Goal: Task Accomplishment & Management: Use online tool/utility

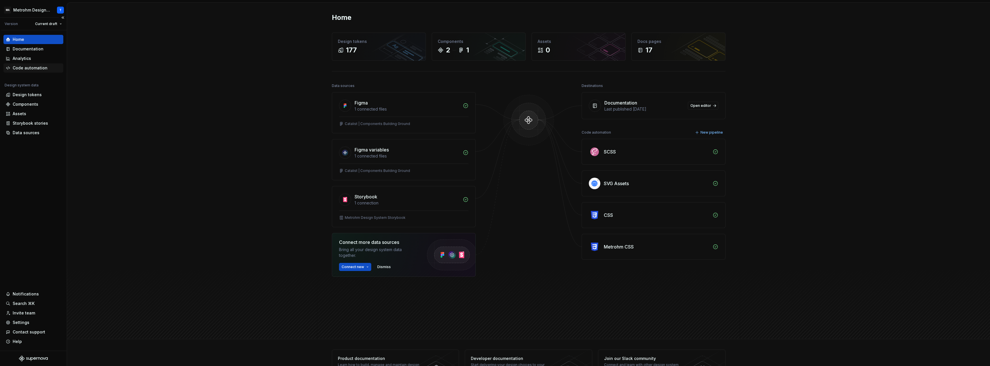
click at [24, 66] on div "Code automation" at bounding box center [30, 68] width 35 height 6
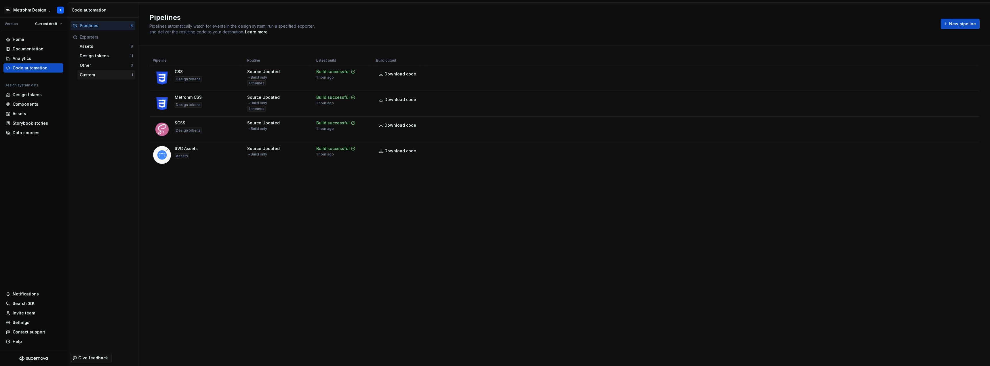
click at [96, 75] on div "Custom" at bounding box center [106, 75] width 52 height 6
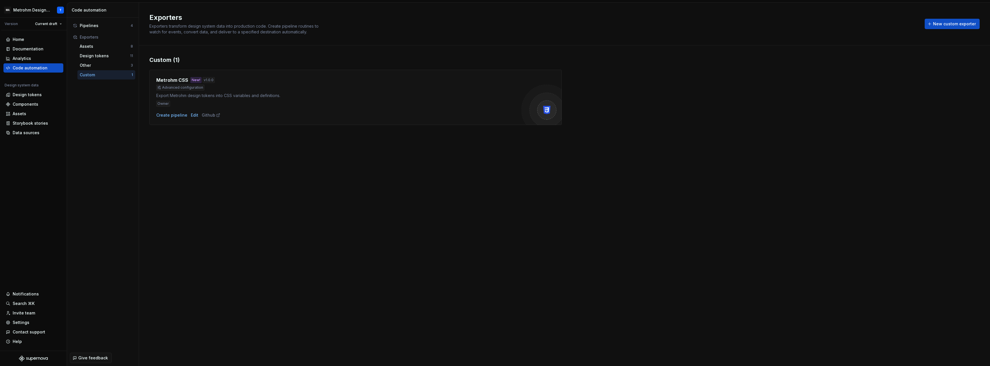
click at [272, 159] on div "Exporters Exporters transform design system data into production code. Create p…" at bounding box center [564, 184] width 851 height 363
click at [949, 24] on span "New custom exporter" at bounding box center [954, 24] width 43 height 6
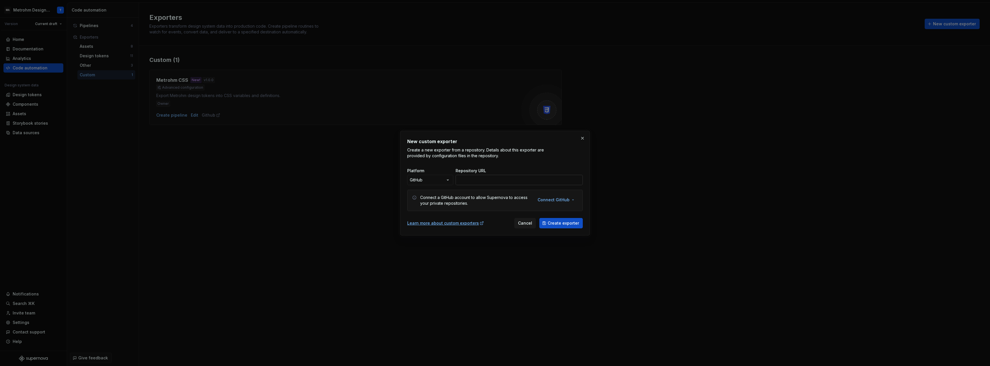
click at [481, 179] on input "Repository URL" at bounding box center [519, 180] width 127 height 10
click at [526, 179] on input "[URL][DOMAIN_NAME]" at bounding box center [519, 180] width 127 height 10
click at [576, 181] on input "[URL][DOMAIN_NAME]" at bounding box center [519, 180] width 127 height 10
type input "[URL][DOMAIN_NAME]"
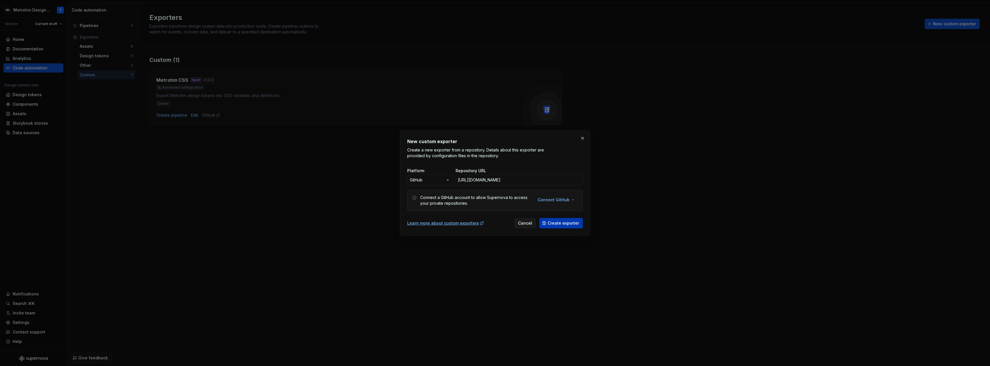
click at [559, 222] on span "Create exporter" at bounding box center [563, 223] width 31 height 6
click at [527, 220] on span "Cancel" at bounding box center [525, 223] width 14 height 6
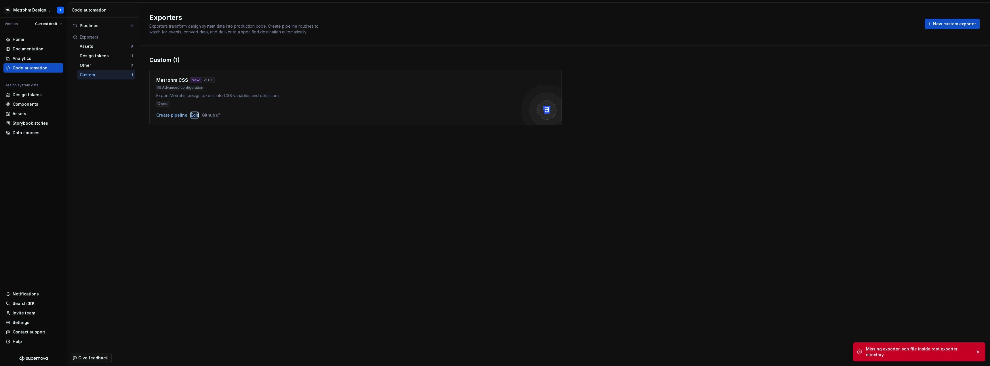
click at [195, 114] on div "Edit" at bounding box center [194, 115] width 7 height 6
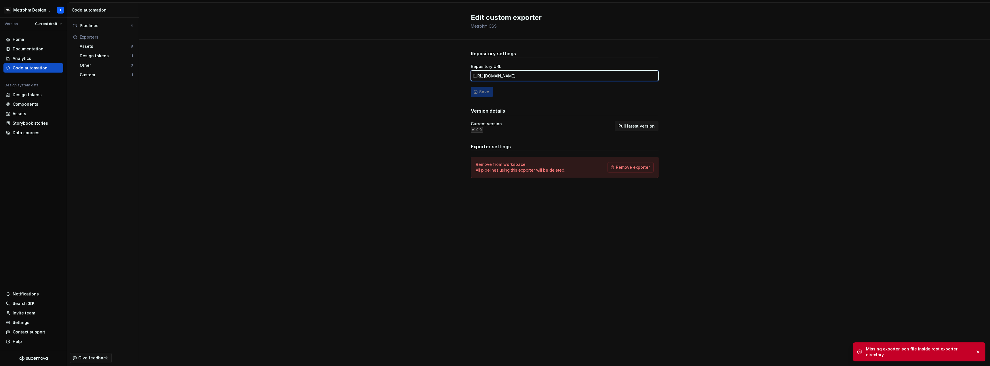
drag, startPoint x: 641, startPoint y: 76, endPoint x: 397, endPoint y: 77, distance: 244.0
click at [397, 77] on div "Repository settings Repository URL [URL][DOMAIN_NAME] Save Version details Curr…" at bounding box center [564, 120] width 851 height 160
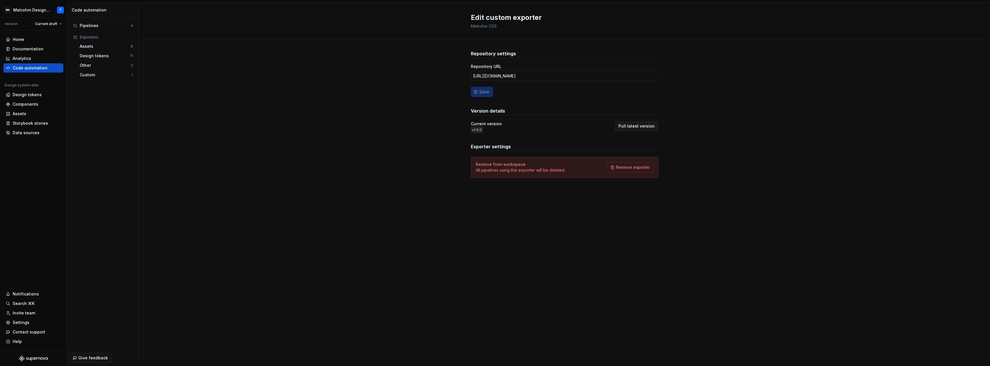
click at [416, 124] on div "Repository settings Repository URL [URL][DOMAIN_NAME] Save Version details Curr…" at bounding box center [564, 120] width 851 height 160
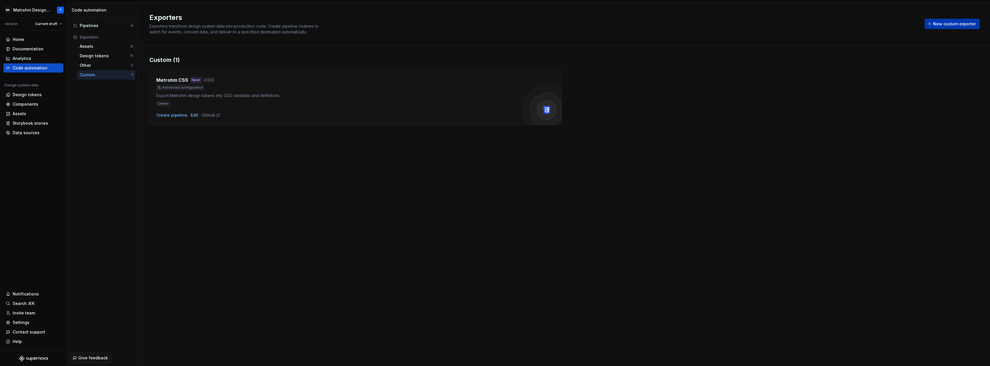
click at [942, 23] on span "New custom exporter" at bounding box center [954, 24] width 43 height 6
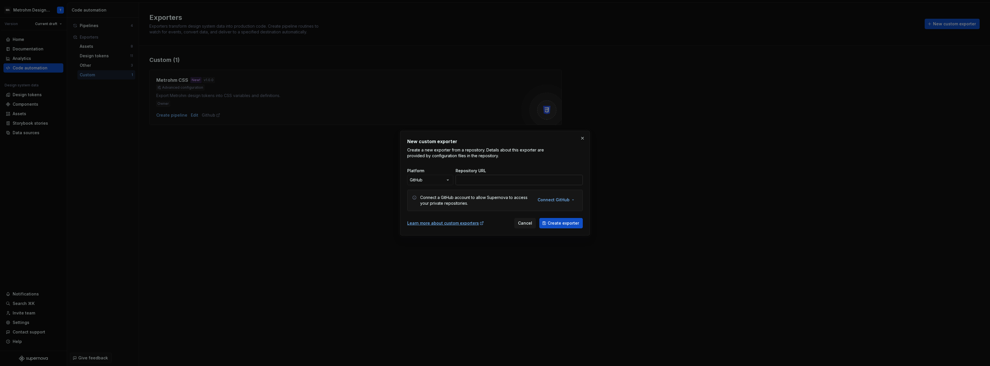
click at [520, 181] on input "Repository URL" at bounding box center [519, 180] width 127 height 10
paste input "[URL][DOMAIN_NAME]"
click at [574, 180] on input "[URL][DOMAIN_NAME]" at bounding box center [519, 180] width 127 height 10
type input "[URL][DOMAIN_NAME]"
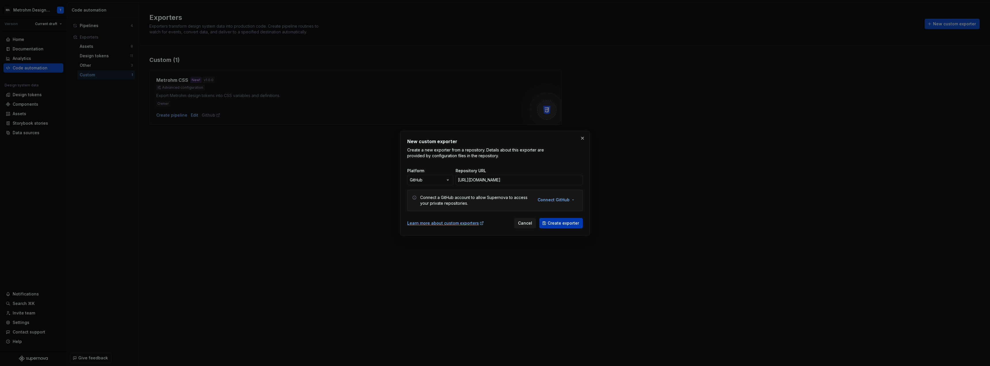
click at [561, 224] on span "Create exporter" at bounding box center [563, 223] width 31 height 6
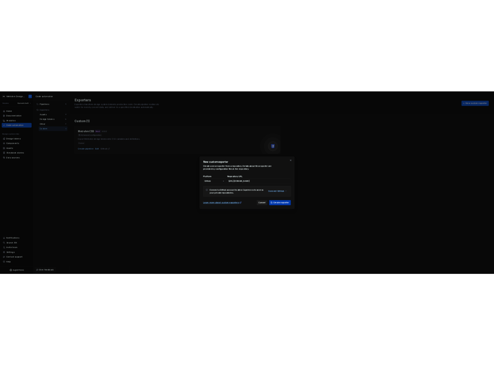
scroll to position [0, 0]
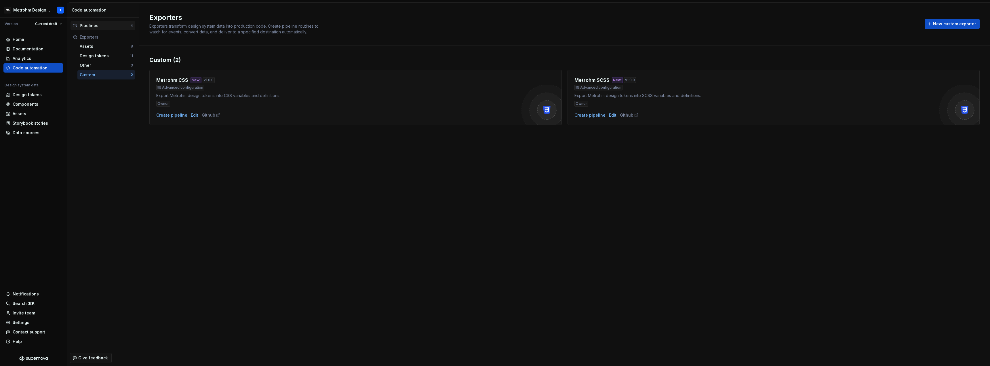
click at [103, 24] on div "Pipelines" at bounding box center [105, 26] width 51 height 6
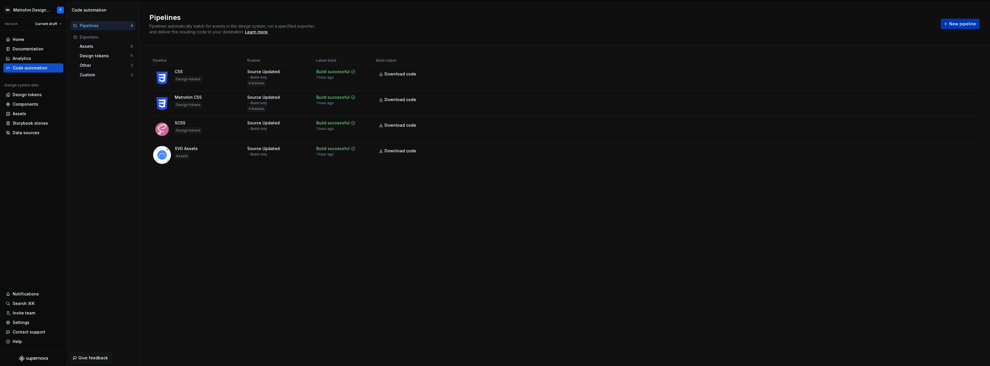
click at [956, 24] on span "New pipeline" at bounding box center [962, 24] width 27 height 6
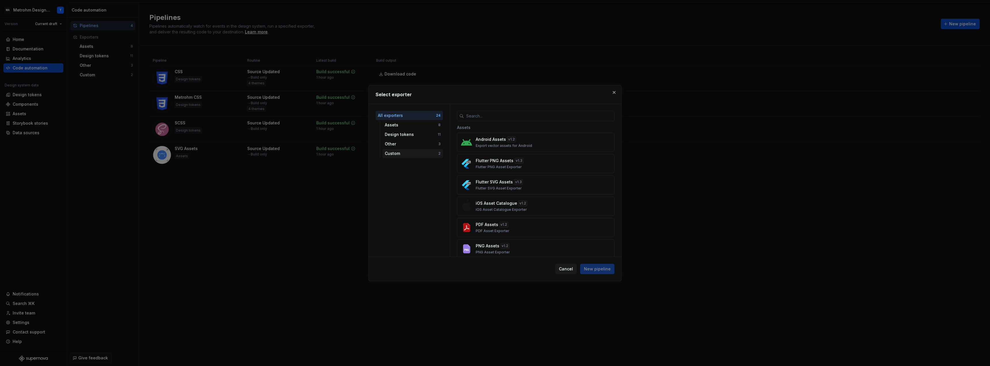
click at [405, 150] on div "Custom 2" at bounding box center [412, 153] width 60 height 9
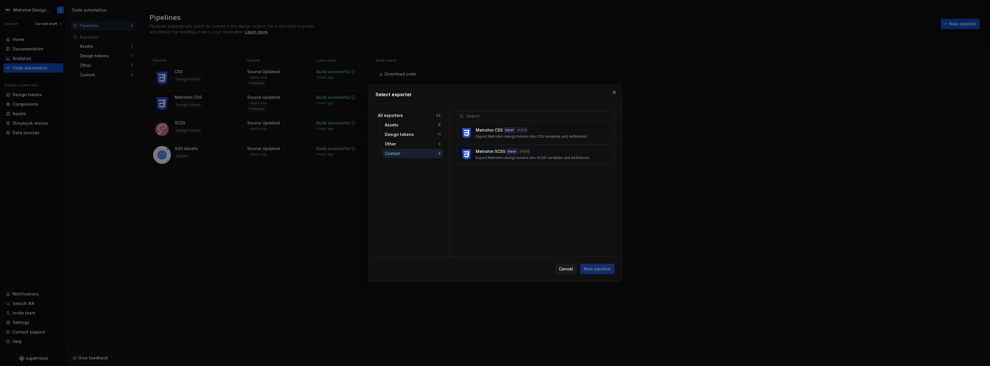
click at [497, 155] on div "Metrohm SCSS New! v 1.0.0 Export Metrohm design tokens into SCSS variables and …" at bounding box center [534, 154] width 117 height 12
click at [601, 269] on span "New pipeline" at bounding box center [597, 269] width 27 height 6
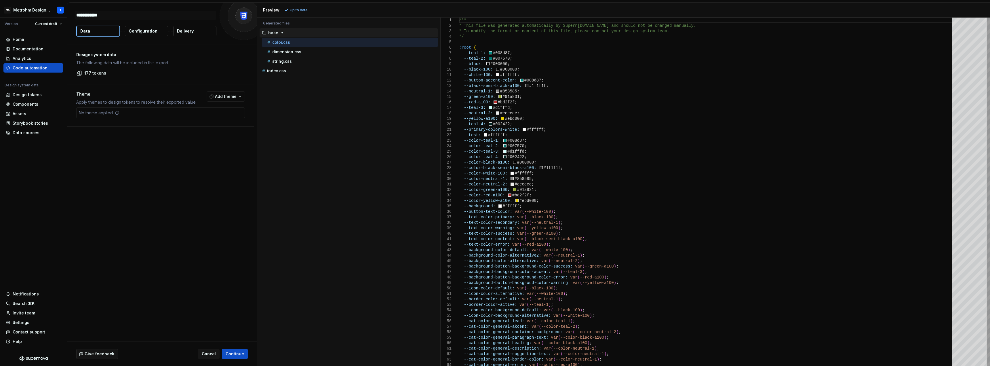
type textarea "*"
click at [219, 98] on span "Add theme" at bounding box center [226, 97] width 22 height 6
click at [191, 119] on div "Dark Mode" at bounding box center [197, 120] width 22 height 6
click at [195, 125] on span "Bright Mode" at bounding box center [210, 128] width 66 height 9
click at [195, 138] on div "Default" at bounding box center [193, 138] width 15 height 6
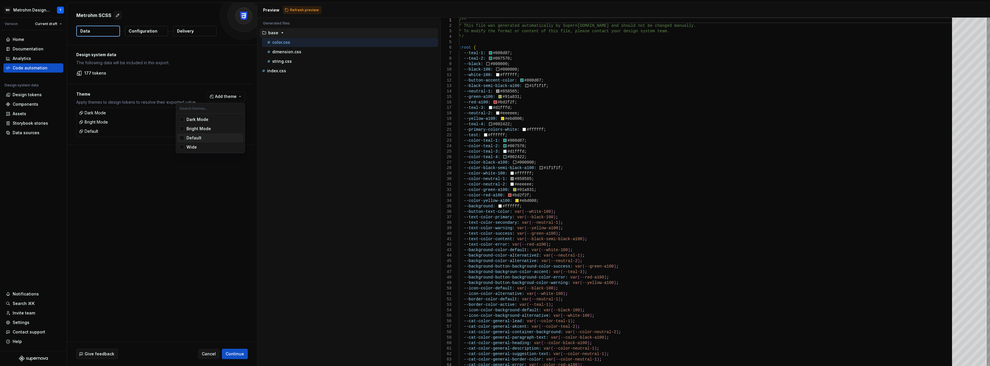
click at [191, 147] on div "Wide" at bounding box center [191, 147] width 10 height 6
click at [166, 187] on html "MA Metrohm Design System T Version Current draft Home Documentation Analytics C…" at bounding box center [495, 183] width 990 height 366
click at [239, 356] on span "Continue" at bounding box center [235, 354] width 18 height 6
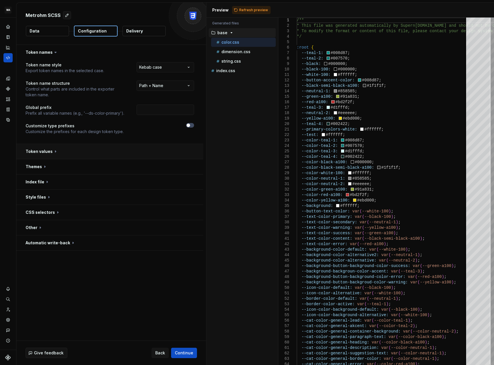
click at [55, 152] on button "button" at bounding box center [109, 151] width 187 height 15
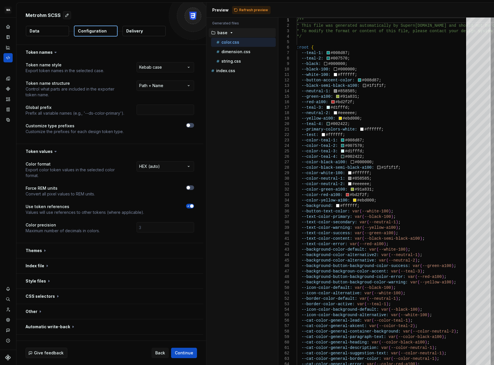
click at [43, 252] on button "button" at bounding box center [109, 250] width 187 height 15
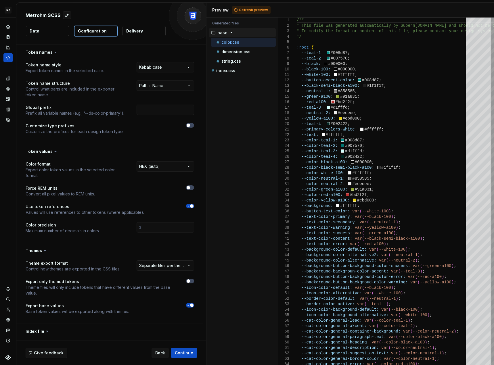
scroll to position [60, 0]
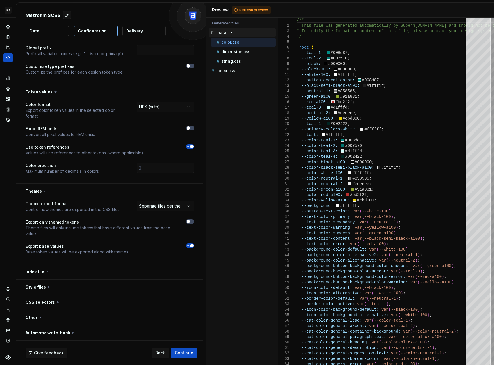
click at [180, 208] on html "**********" at bounding box center [247, 182] width 494 height 365
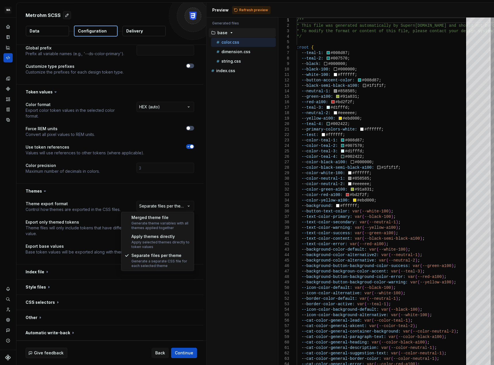
click at [184, 206] on html "**********" at bounding box center [247, 182] width 494 height 365
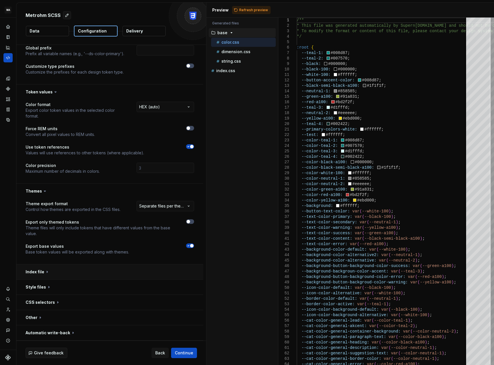
click at [73, 272] on button "button" at bounding box center [109, 272] width 187 height 15
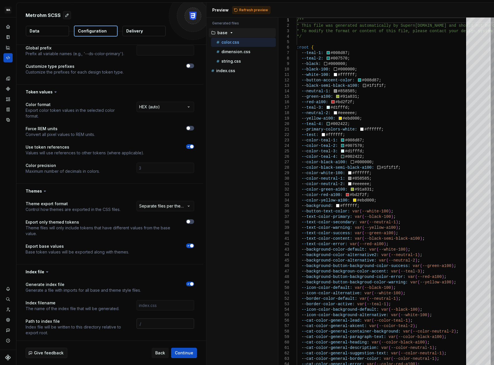
scroll to position [117, 0]
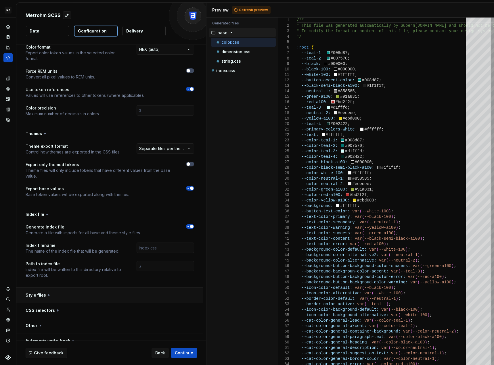
click at [80, 293] on button "button" at bounding box center [109, 295] width 187 height 15
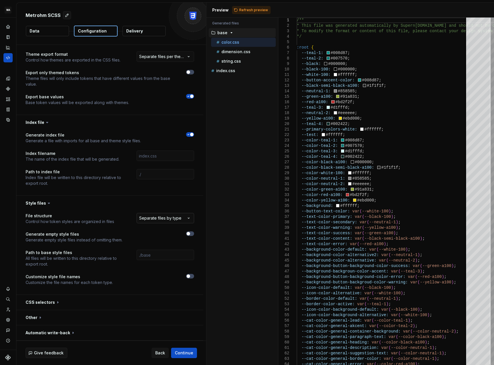
click at [147, 217] on html "**********" at bounding box center [247, 182] width 494 height 365
select select "**********"
click at [57, 301] on button "button" at bounding box center [109, 302] width 187 height 15
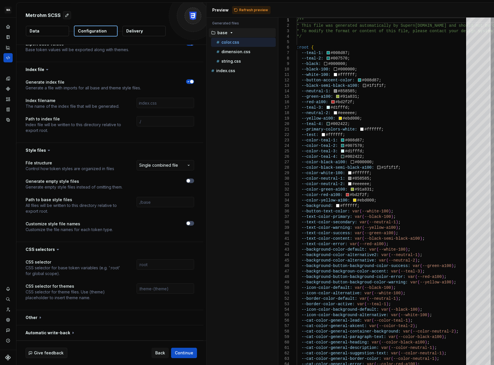
click at [42, 318] on button "button" at bounding box center [109, 318] width 187 height 15
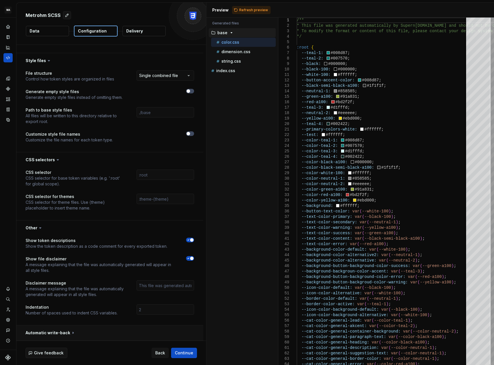
click at [70, 333] on button "button" at bounding box center [109, 333] width 187 height 15
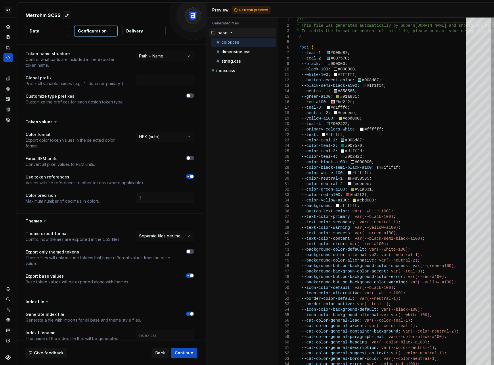
scroll to position [0, 0]
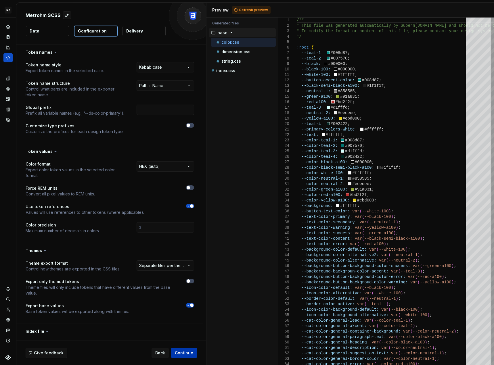
click at [186, 354] on span "Continue" at bounding box center [184, 354] width 18 height 6
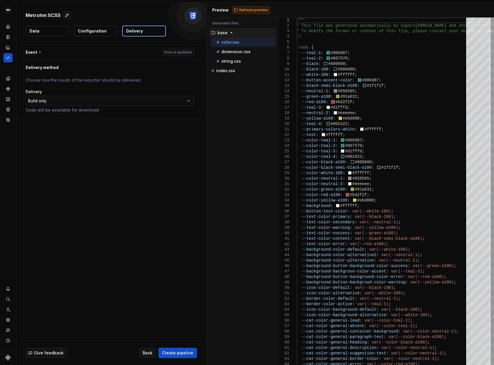
click at [244, 11] on span "Refresh preview" at bounding box center [253, 10] width 29 height 5
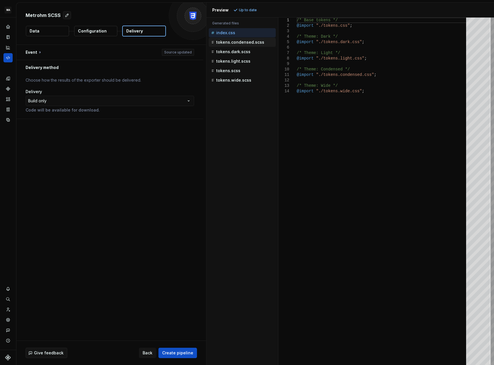
click at [231, 42] on p "tokens.condensed.scss" at bounding box center [240, 42] width 48 height 5
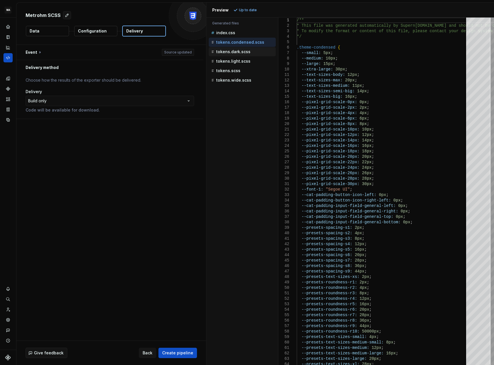
click at [231, 50] on p "tokens.dark.scss" at bounding box center [233, 51] width 34 height 5
click at [231, 58] on div "tokens.light.scss" at bounding box center [242, 61] width 67 height 9
click at [232, 61] on p "tokens.light.scss" at bounding box center [233, 61] width 34 height 5
click at [231, 71] on p "tokens.scss" at bounding box center [228, 70] width 24 height 5
click at [234, 62] on p "tokens.light.scss" at bounding box center [233, 61] width 34 height 5
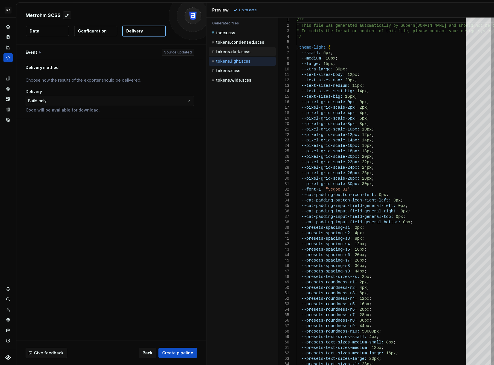
click at [237, 53] on p "tokens.dark.scss" at bounding box center [233, 51] width 34 height 5
click at [241, 41] on p "tokens.condensed.scss" at bounding box center [240, 42] width 48 height 5
click at [234, 72] on p "tokens.scss" at bounding box center [228, 70] width 24 height 5
click at [234, 80] on p "tokens.wide.scss" at bounding box center [233, 80] width 35 height 5
click at [235, 71] on p "tokens.scss" at bounding box center [228, 70] width 24 height 5
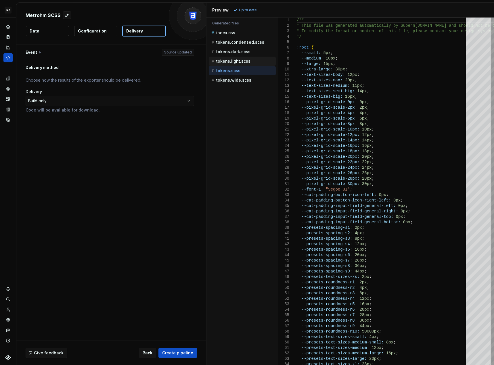
click at [239, 60] on p "tokens.light.scss" at bounding box center [233, 61] width 34 height 5
click at [244, 49] on div "tokens.dark.scss" at bounding box center [243, 52] width 66 height 6
click at [246, 41] on p "tokens.condensed.scss" at bounding box center [240, 42] width 48 height 5
type textarea "**********"
click at [186, 356] on span "Create pipeline" at bounding box center [177, 354] width 31 height 6
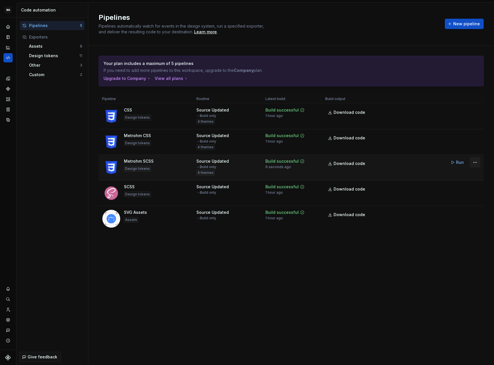
click at [474, 162] on html "MA Metrohm Design System T Design system data Code automation Pipelines 5 Expor…" at bounding box center [247, 182] width 494 height 365
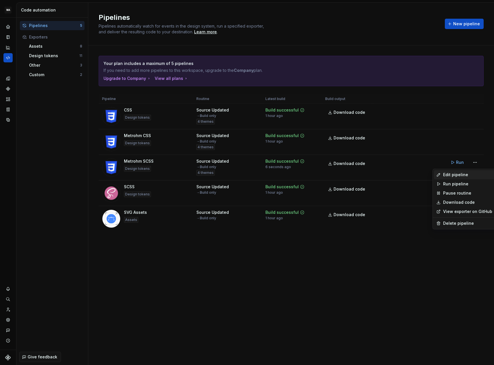
click at [455, 177] on div "Edit pipeline" at bounding box center [467, 175] width 49 height 6
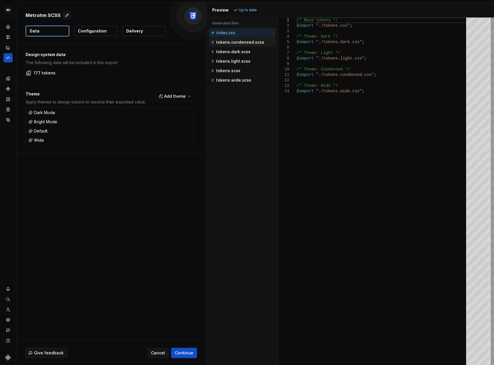
click at [244, 42] on p "tokens.condensed.scss" at bounding box center [240, 42] width 48 height 5
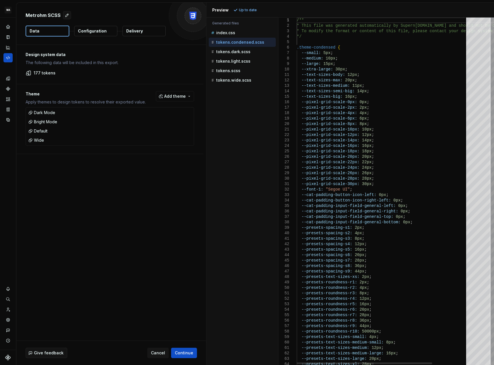
click at [230, 72] on p "tokens.scss" at bounding box center [228, 70] width 24 height 5
type textarea "**********"
click at [98, 30] on p "Configuration" at bounding box center [92, 31] width 29 height 6
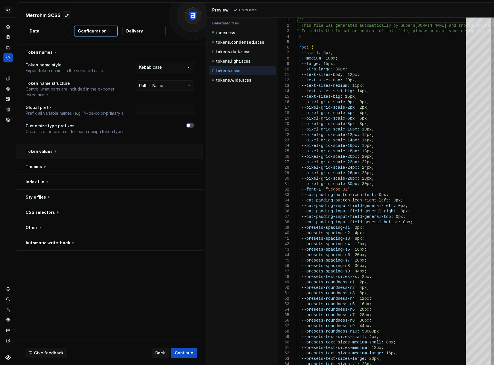
click at [52, 152] on button "button" at bounding box center [109, 151] width 187 height 15
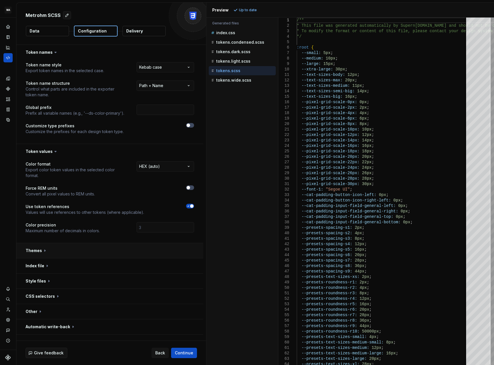
click at [47, 251] on button "button" at bounding box center [109, 250] width 187 height 15
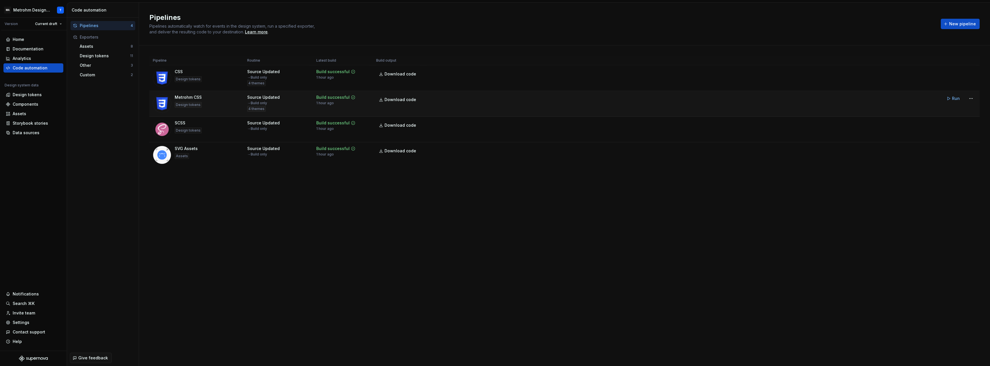
click at [190, 97] on div "Metrohm CSS" at bounding box center [188, 97] width 27 height 6
click at [973, 98] on html "MA Metrohm Design System T Version Current draft Home Documentation Analytics C…" at bounding box center [495, 183] width 990 height 366
click at [945, 112] on div "Edit pipeline" at bounding box center [963, 111] width 49 height 6
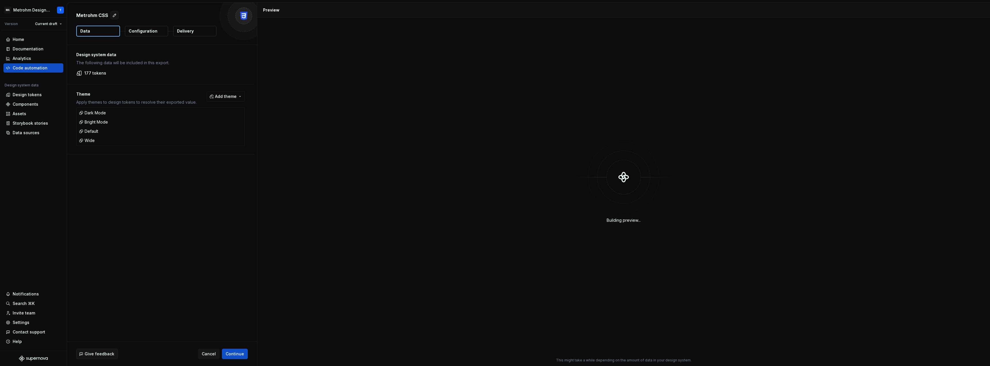
click at [145, 27] on button "Configuration" at bounding box center [146, 31] width 43 height 10
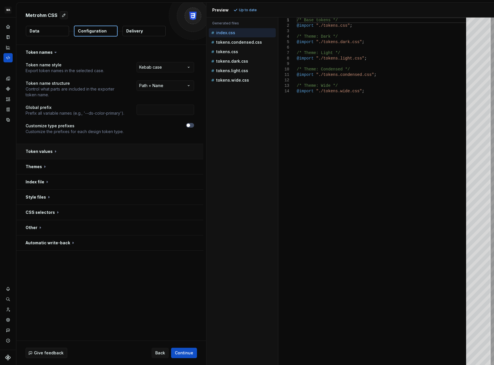
click at [56, 151] on button "button" at bounding box center [109, 151] width 187 height 15
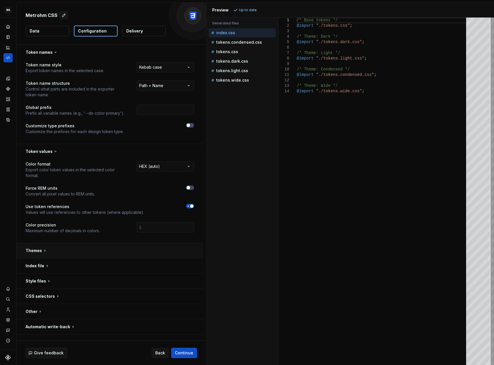
click at [45, 252] on button "button" at bounding box center [109, 250] width 187 height 15
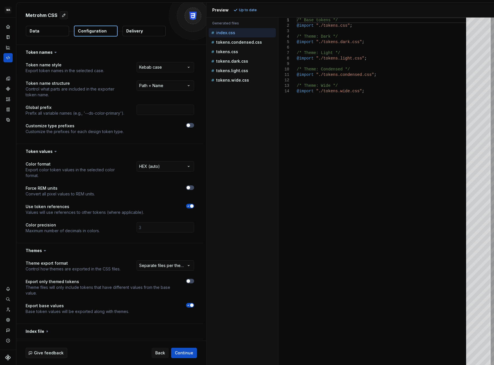
scroll to position [58, 0]
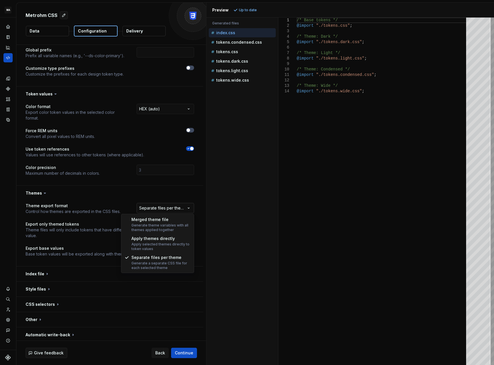
click at [158, 209] on html "**********" at bounding box center [247, 182] width 494 height 365
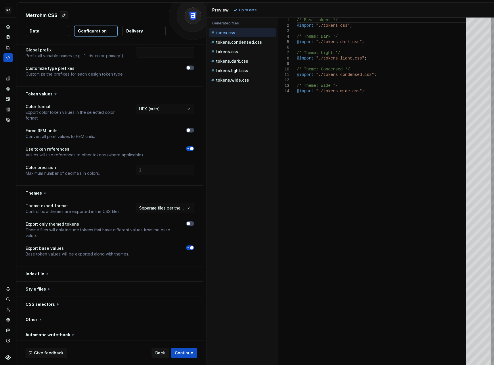
click at [160, 206] on html "**********" at bounding box center [247, 182] width 494 height 365
click at [56, 274] on button "button" at bounding box center [109, 274] width 187 height 15
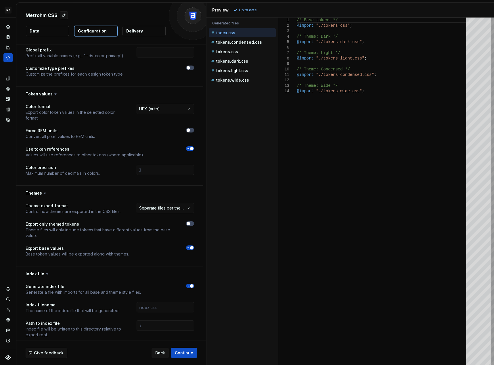
scroll to position [125, 0]
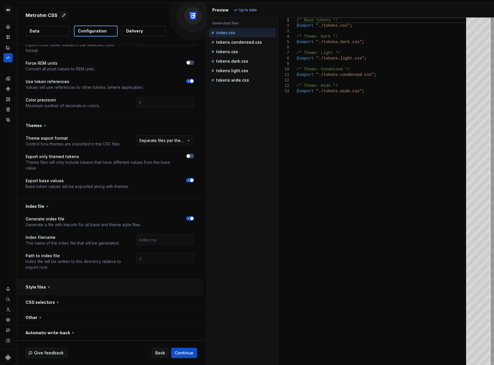
click at [78, 288] on button "button" at bounding box center [109, 287] width 187 height 15
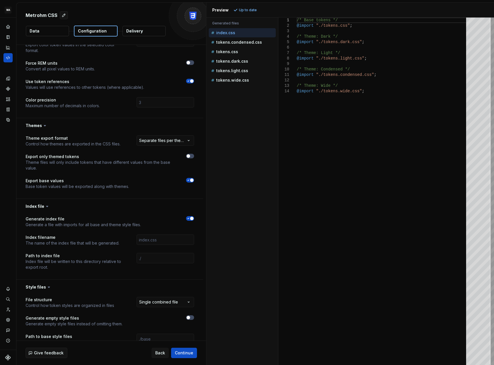
scroll to position [209, 0]
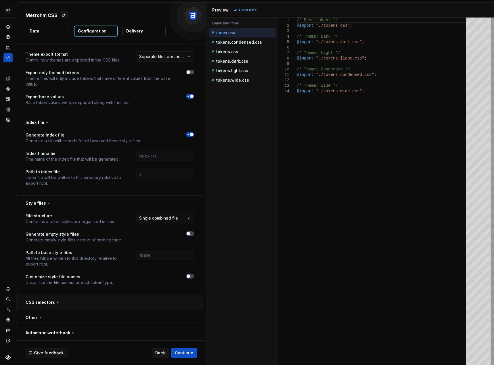
click at [54, 302] on button "button" at bounding box center [109, 302] width 187 height 15
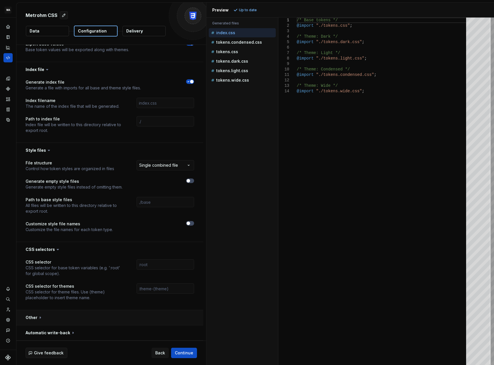
click at [49, 319] on button "button" at bounding box center [109, 318] width 187 height 15
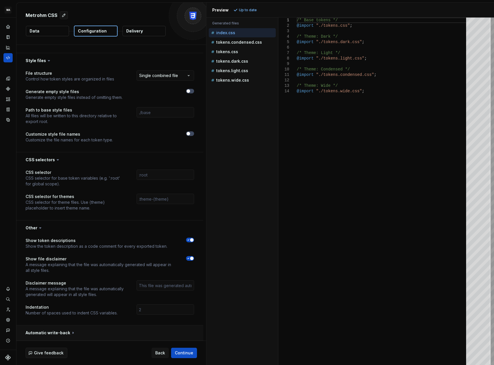
click at [73, 332] on button "button" at bounding box center [109, 333] width 187 height 15
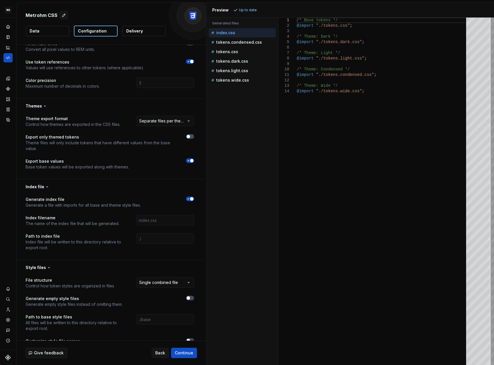
scroll to position [87, 0]
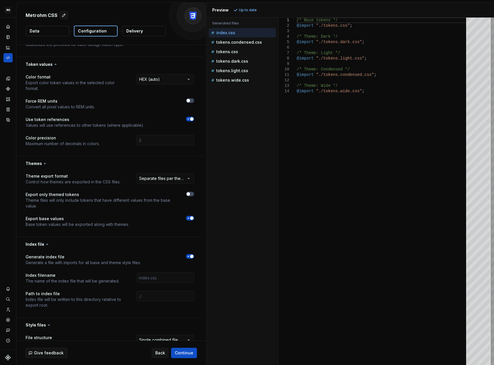
click at [139, 29] on p "Delivery" at bounding box center [134, 31] width 17 height 6
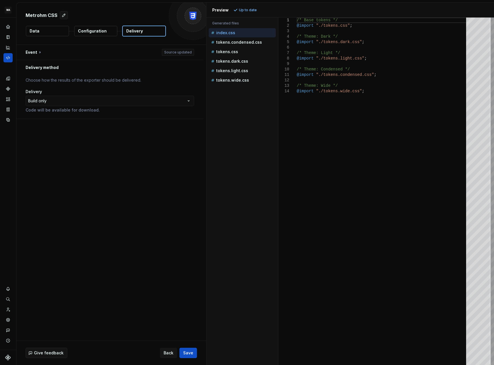
type textarea "**********"
click at [345, 140] on div "/* Base tokens */ @import "./tokens.css" ; /* Theme: Dark */ @import "./tokens.…" at bounding box center [383, 192] width 173 height 348
